Goal: Task Accomplishment & Management: Use online tool/utility

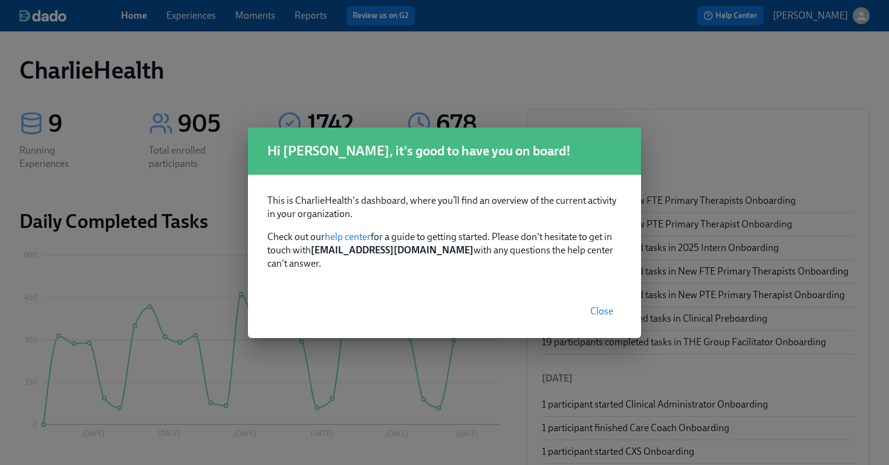
click at [595, 309] on span "Close" at bounding box center [602, 312] width 23 height 12
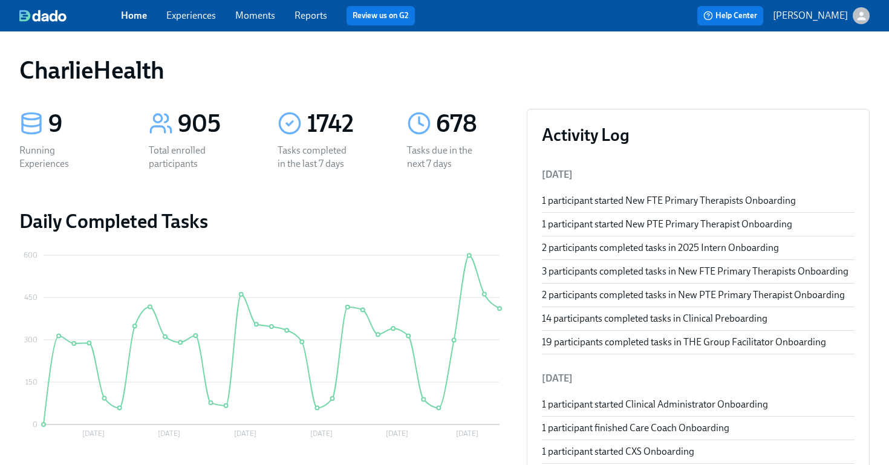
click at [200, 19] on link "Experiences" at bounding box center [191, 15] width 50 height 11
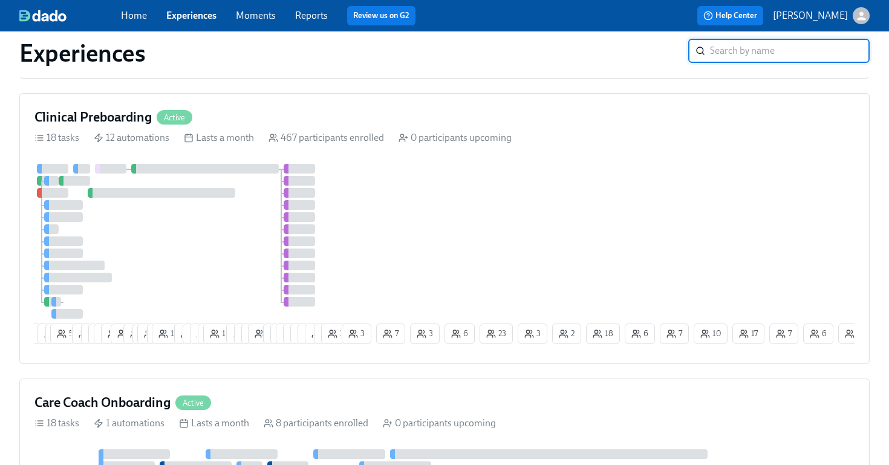
scroll to position [768, 0]
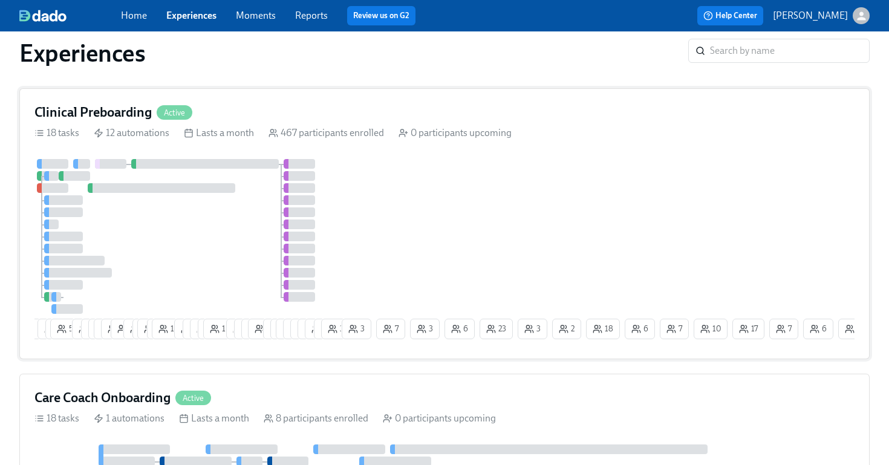
click at [424, 216] on div "4 6 5 55 10 6 9 10 18 2 11 2 16 2 16 12 6 6 3 12 8 1 5 8 4 2 23 21 12 11 12 2 3…" at bounding box center [444, 251] width 820 height 185
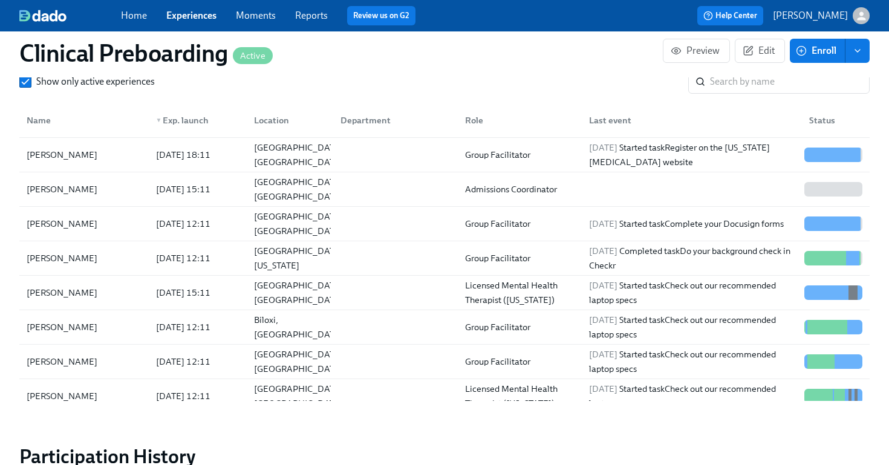
scroll to position [1397, 0]
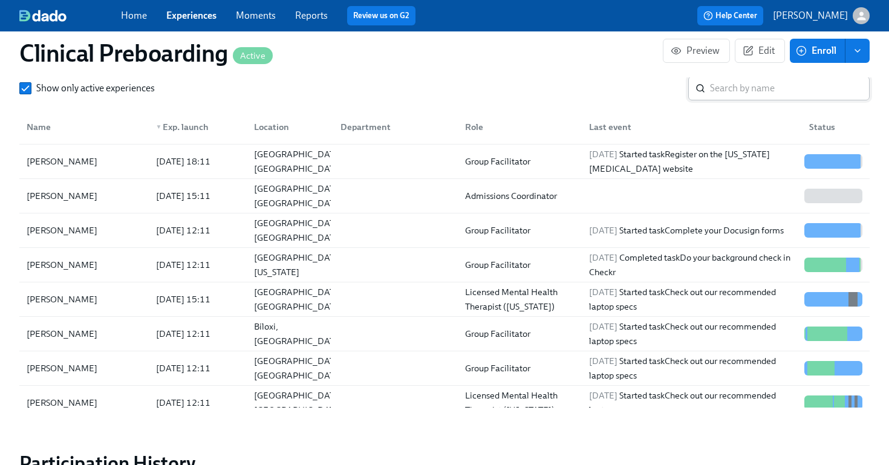
click at [757, 93] on input "search" at bounding box center [790, 88] width 160 height 24
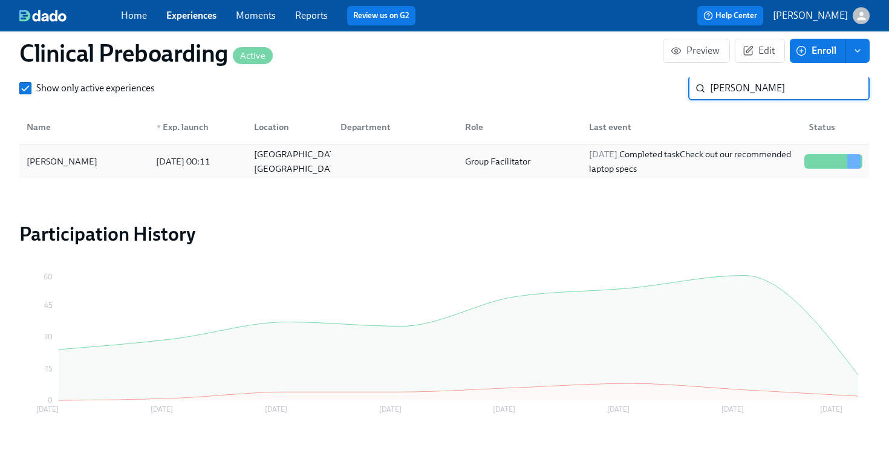
type input "[PERSON_NAME]"
click at [102, 160] on div "[PERSON_NAME]" at bounding box center [84, 161] width 125 height 24
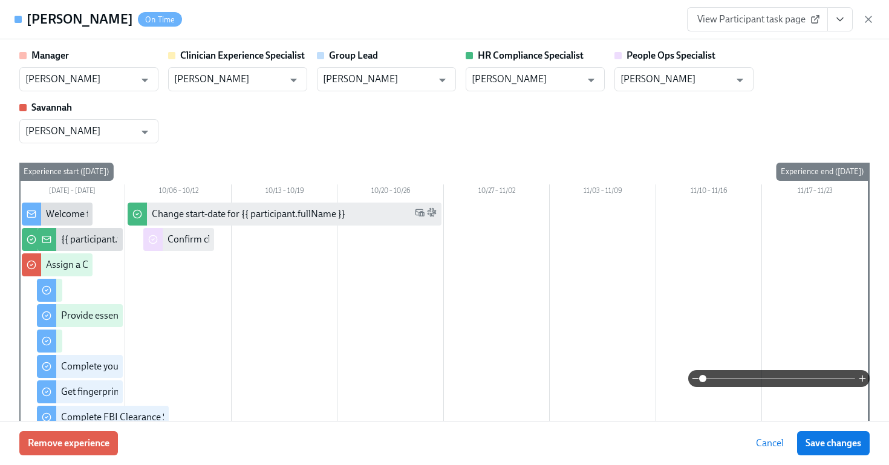
click at [843, 19] on icon "View task page" at bounding box center [840, 19] width 12 height 12
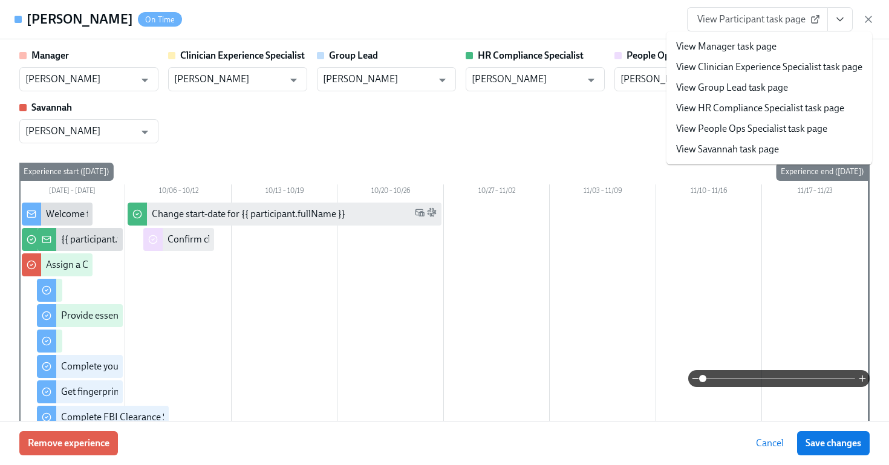
click at [759, 109] on link "View HR Compliance Specialist task page" at bounding box center [760, 108] width 168 height 13
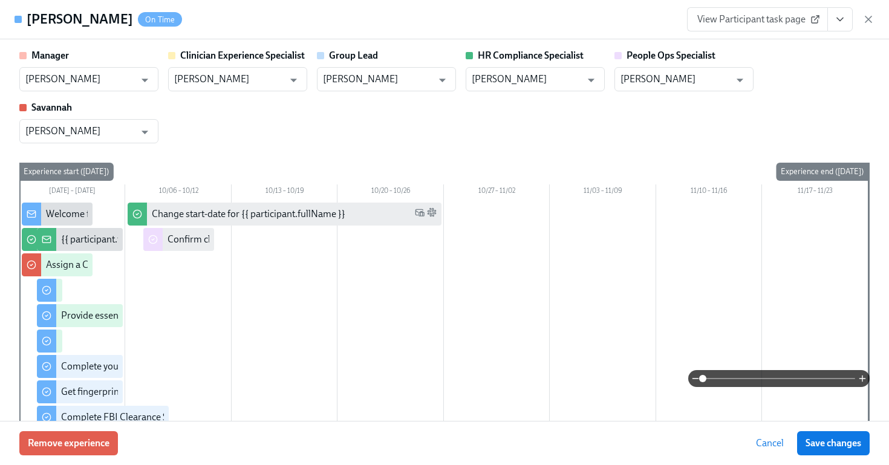
scroll to position [1388, 0]
click at [781, 19] on span "View Participant task page" at bounding box center [758, 19] width 120 height 12
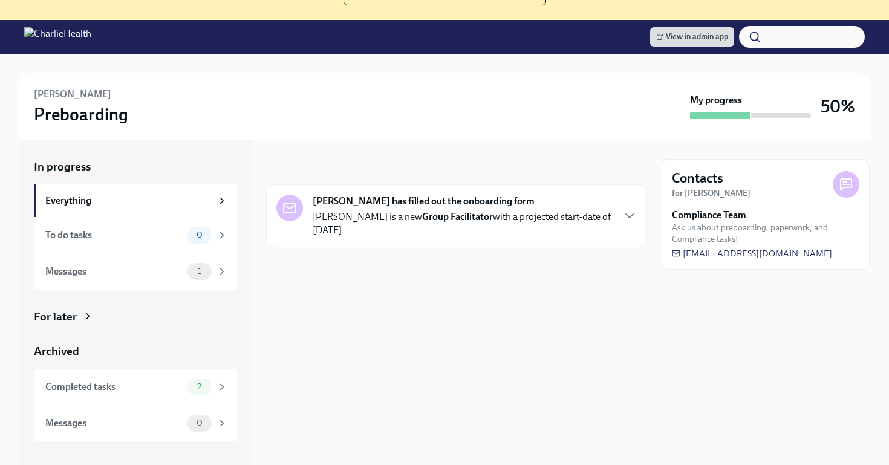
scroll to position [136, 0]
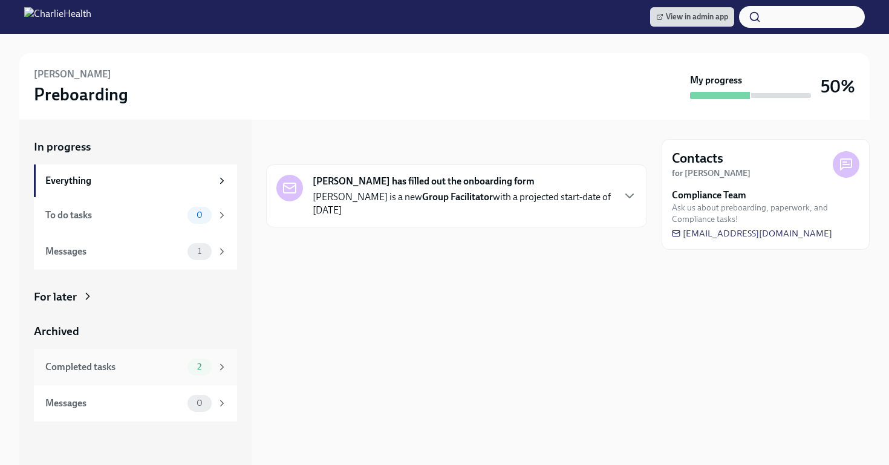
click at [181, 367] on div "Completed tasks" at bounding box center [113, 367] width 137 height 13
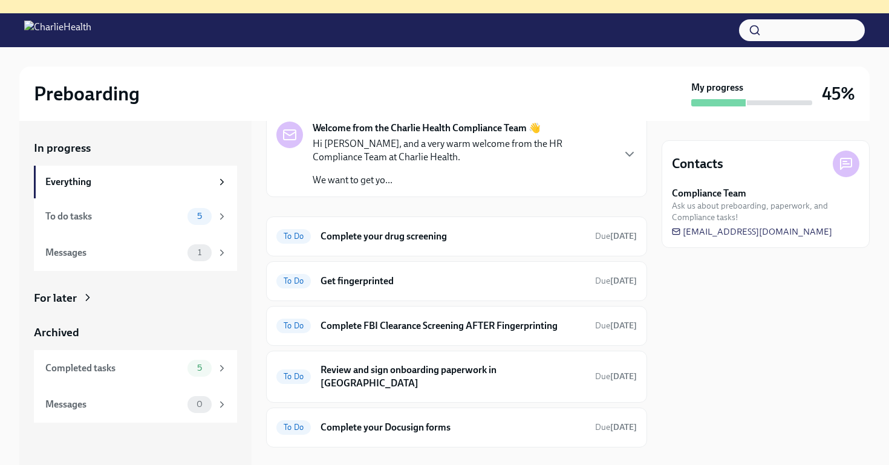
scroll to position [62, 0]
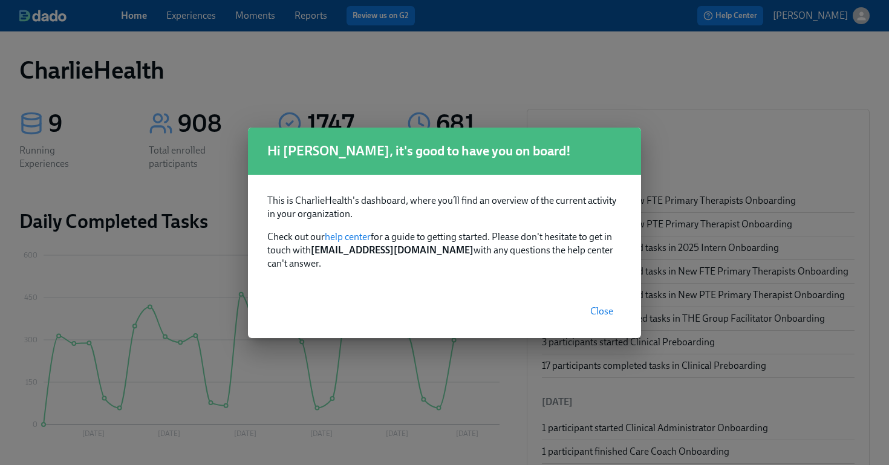
click at [607, 306] on span "Close" at bounding box center [602, 312] width 23 height 12
